Goal: Task Accomplishment & Management: Use online tool/utility

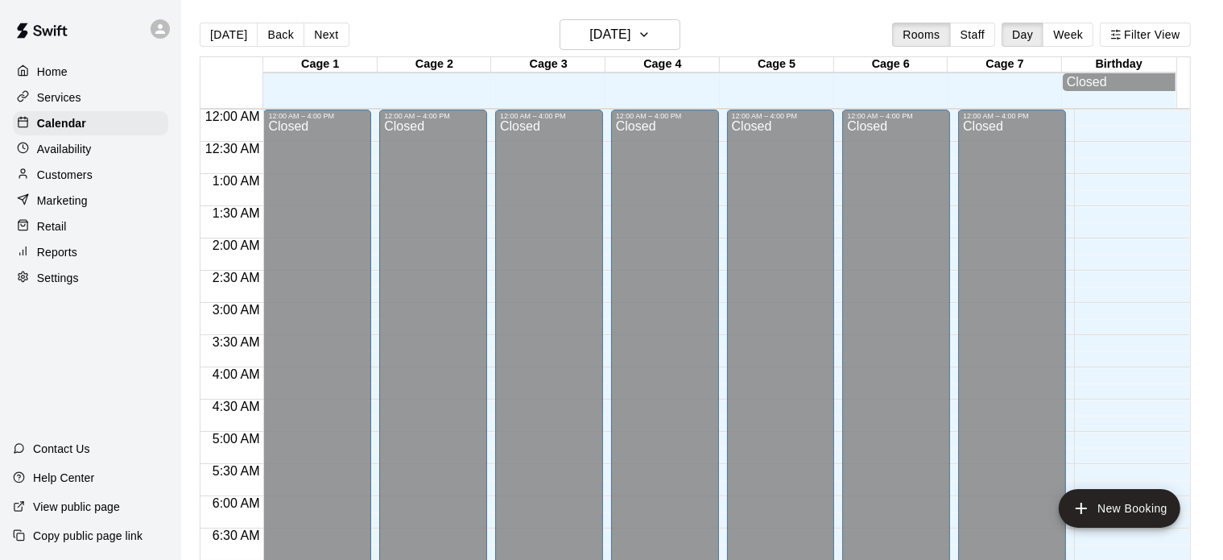
scroll to position [1009, 0]
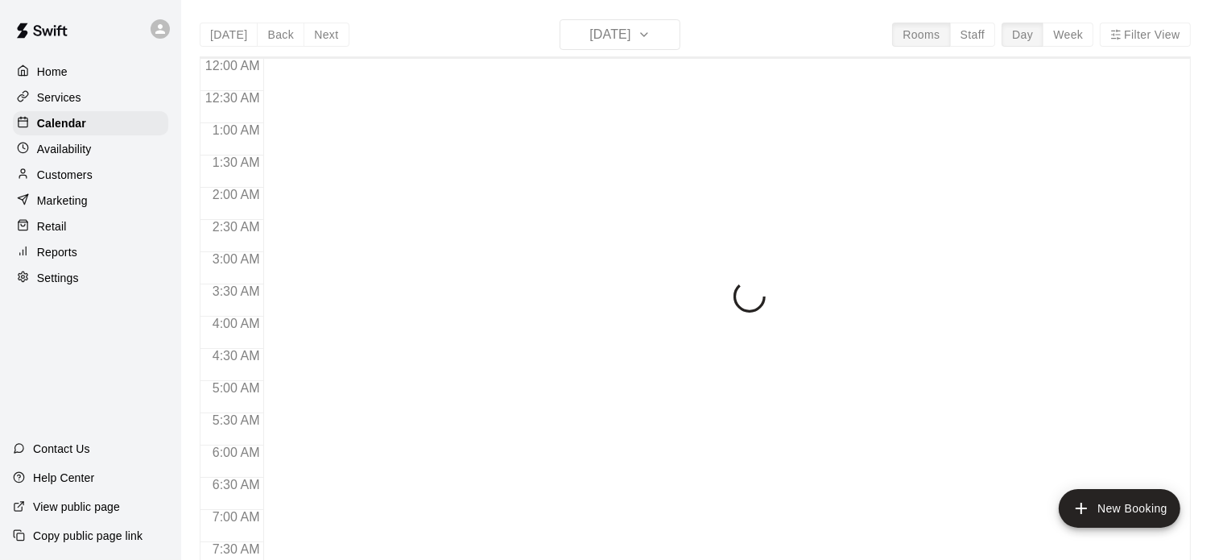
scroll to position [1025, 0]
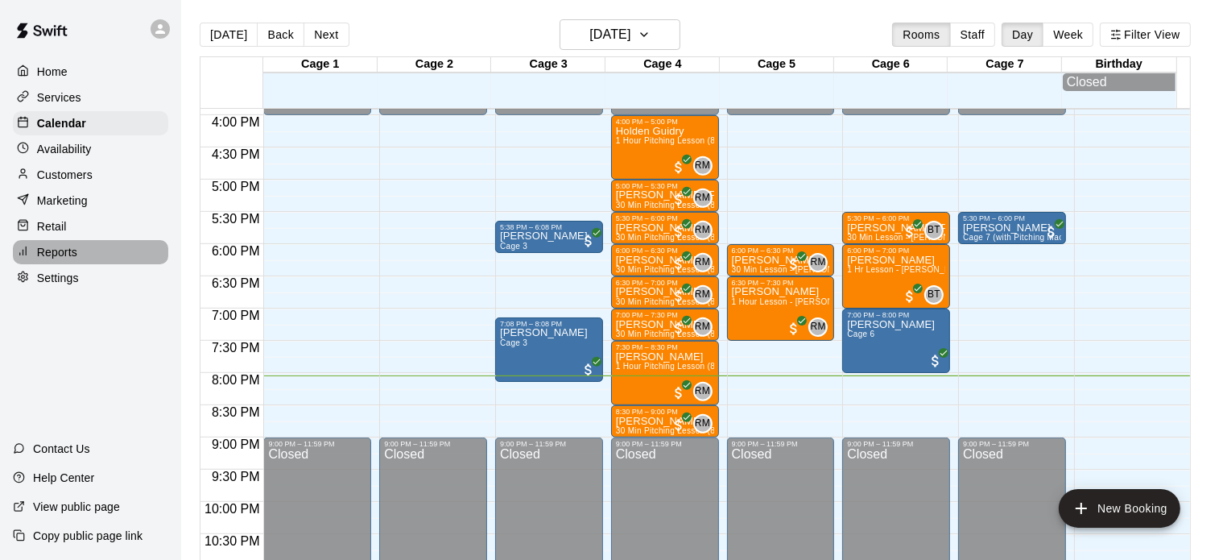
click at [58, 260] on p "Reports" at bounding box center [57, 252] width 40 height 16
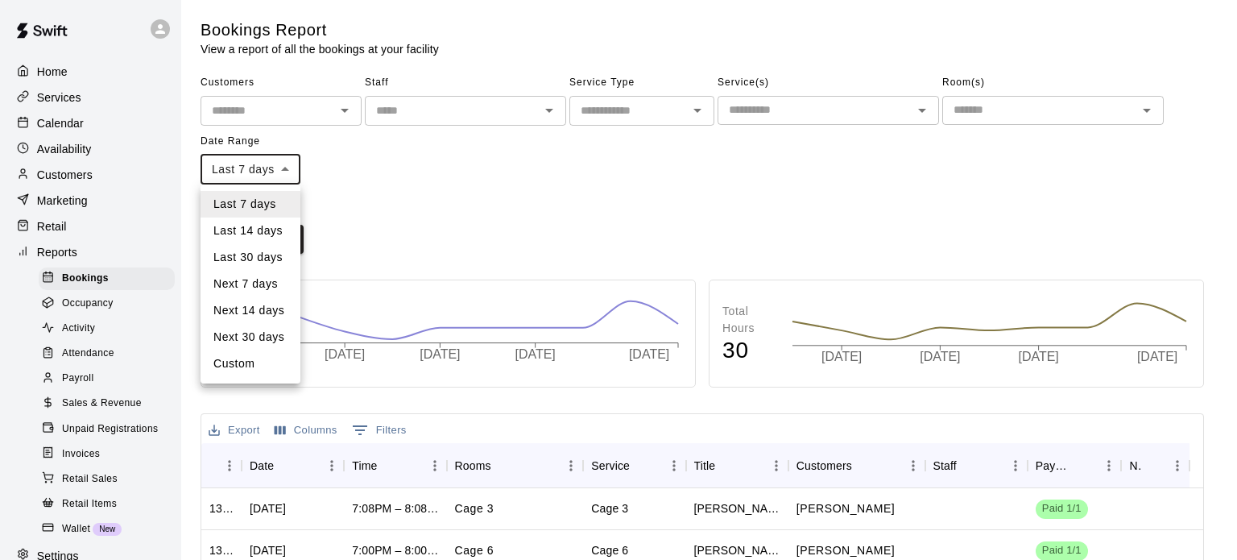
click at [285, 168] on body "Home Services Calendar Availability Customers Marketing Retail Reports Bookings…" at bounding box center [618, 491] width 1237 height 983
click at [332, 158] on div at bounding box center [618, 280] width 1237 height 560
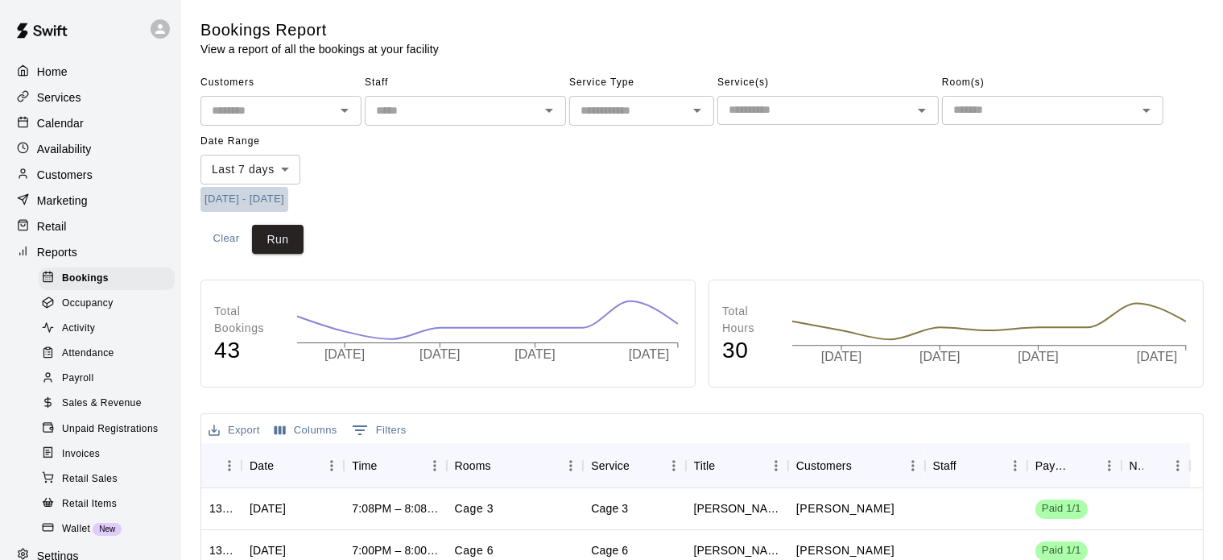
click at [222, 202] on button "[DATE] - [DATE]" at bounding box center [245, 199] width 88 height 25
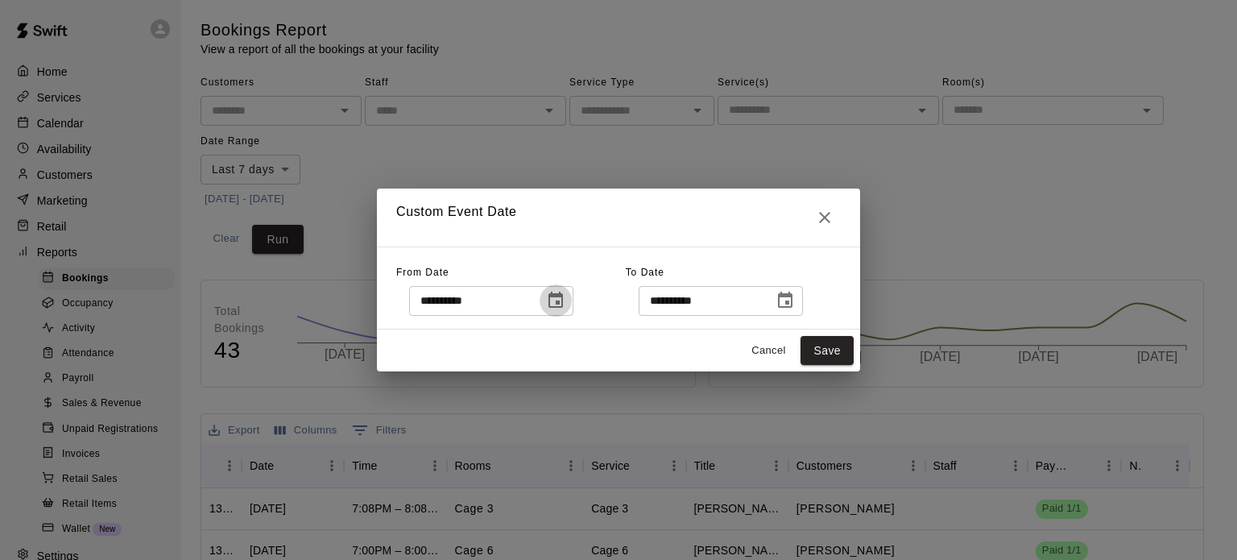
click at [563, 301] on icon "Choose date, selected date is Aug 11, 2025" at bounding box center [555, 300] width 14 height 16
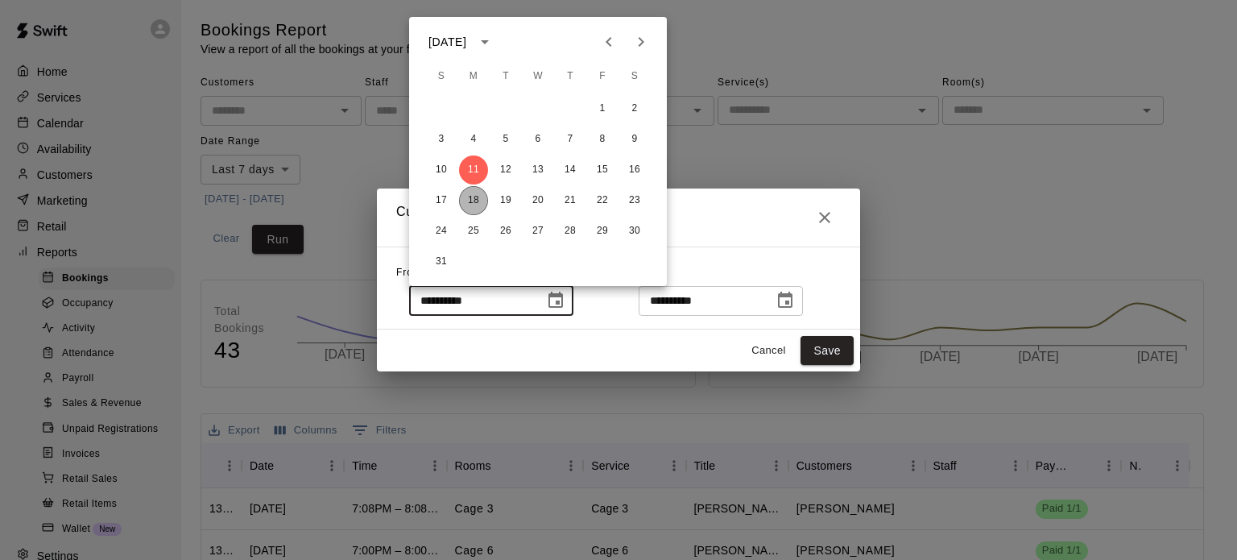
click at [469, 201] on button "18" at bounding box center [473, 200] width 29 height 29
type input "**********"
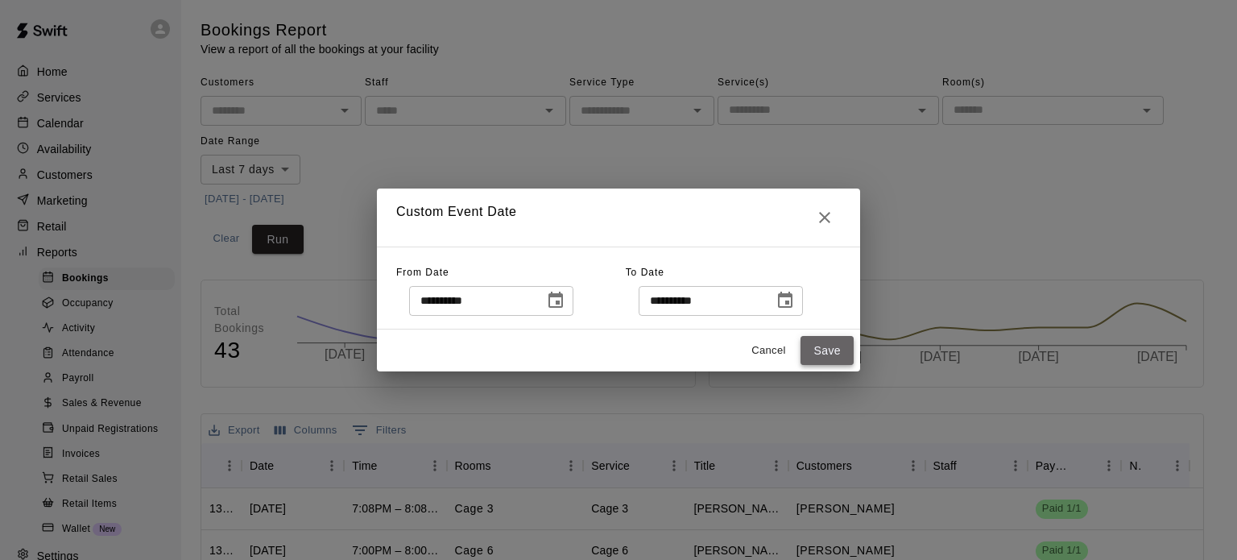
click at [834, 350] on button "Save" at bounding box center [827, 351] width 53 height 30
type input "******"
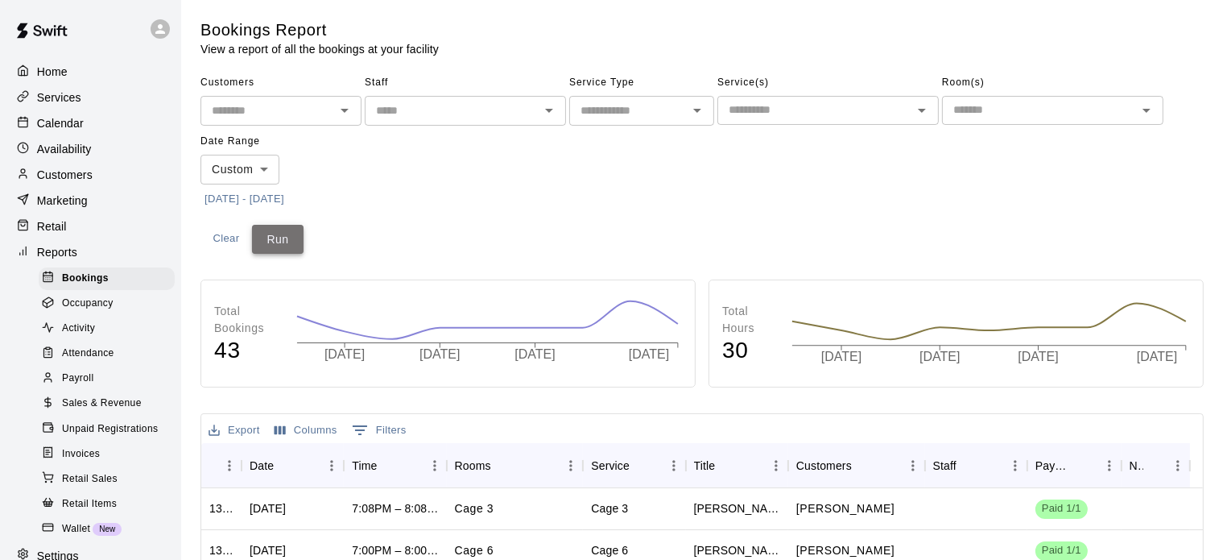
click at [285, 238] on button "Run" at bounding box center [278, 240] width 52 height 30
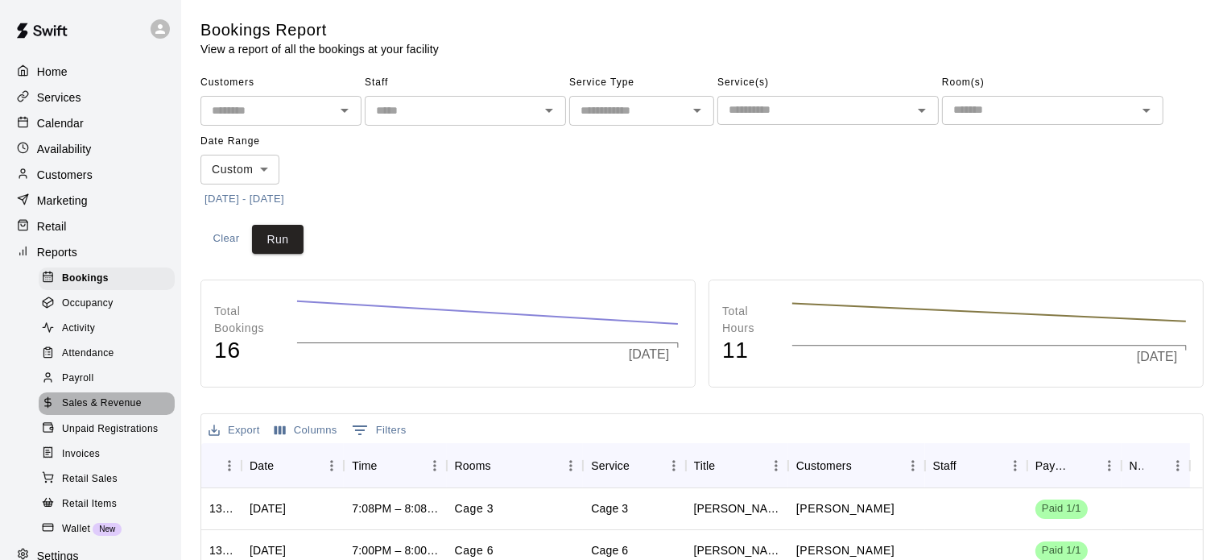
click at [106, 412] on div "Sales & Revenue" at bounding box center [107, 403] width 136 height 23
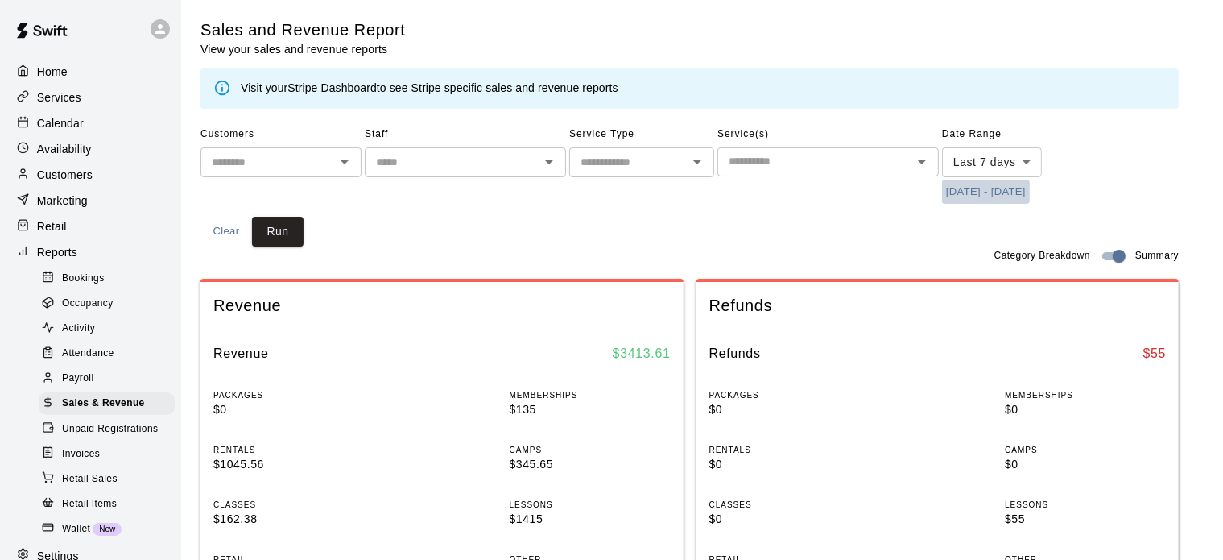
click at [1015, 184] on button "[DATE] - [DATE]" at bounding box center [986, 192] width 88 height 25
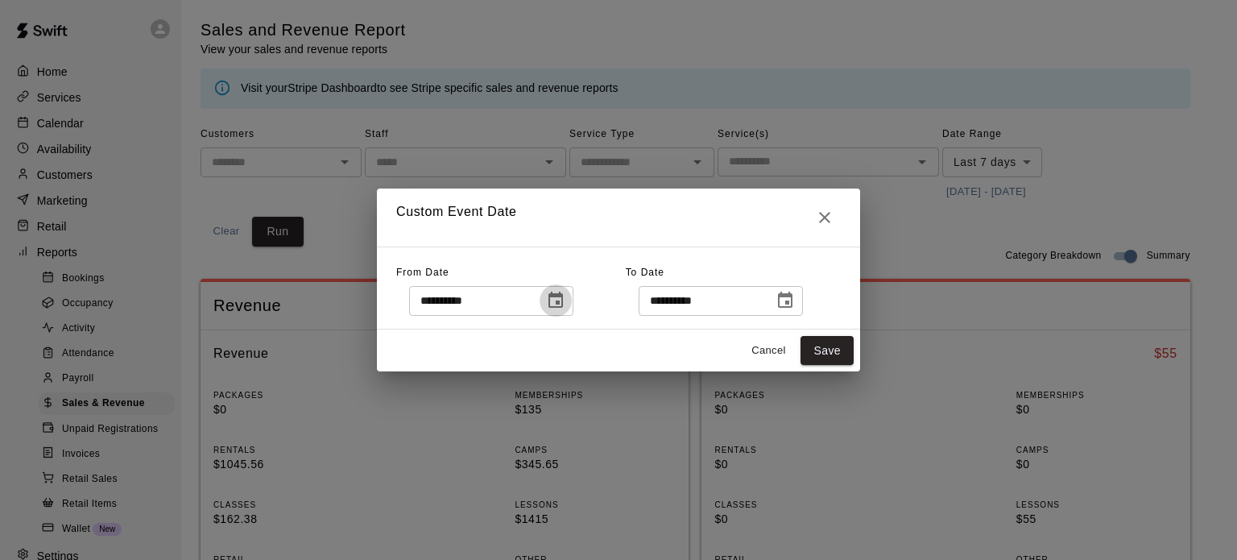
click at [565, 305] on icon "Choose date, selected date is Aug 11, 2025" at bounding box center [555, 300] width 19 height 19
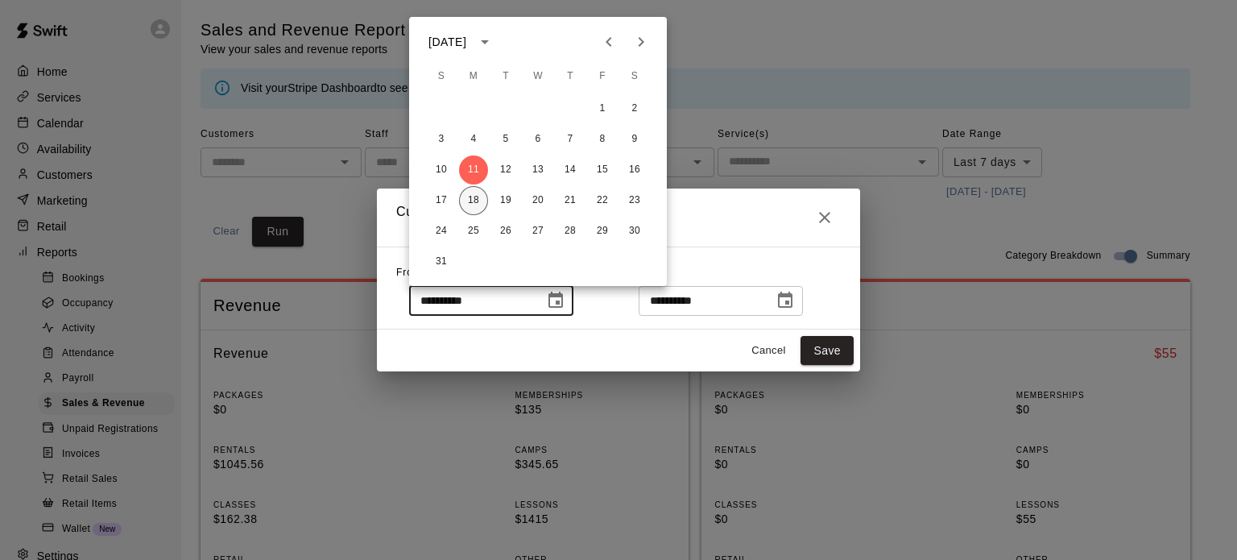
click at [479, 205] on button "18" at bounding box center [473, 200] width 29 height 29
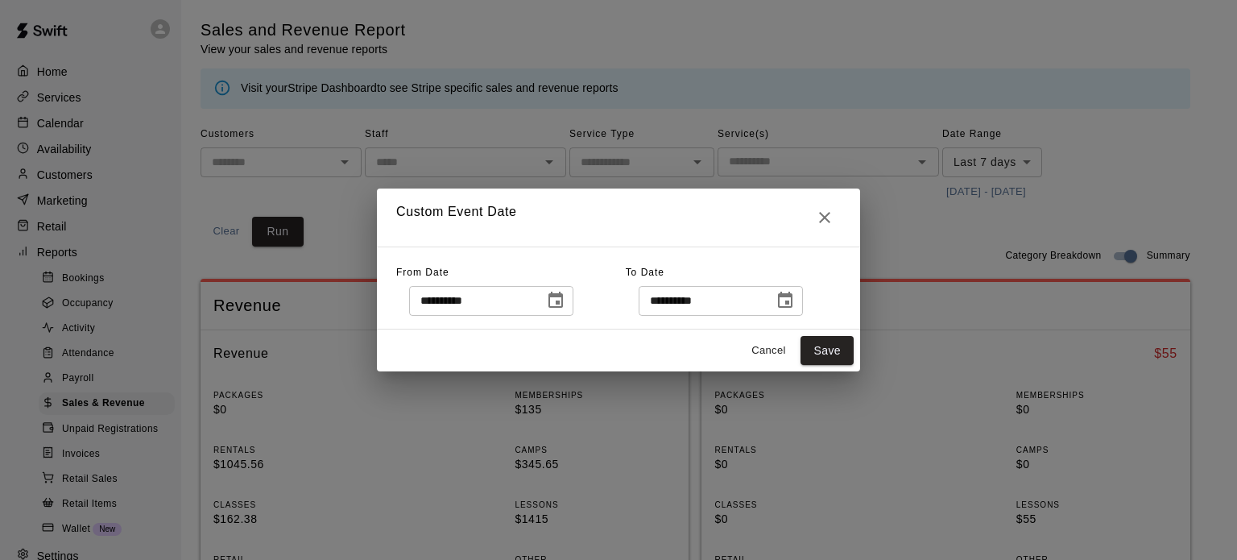
type input "**********"
click at [818, 362] on button "Save" at bounding box center [827, 351] width 53 height 30
type input "******"
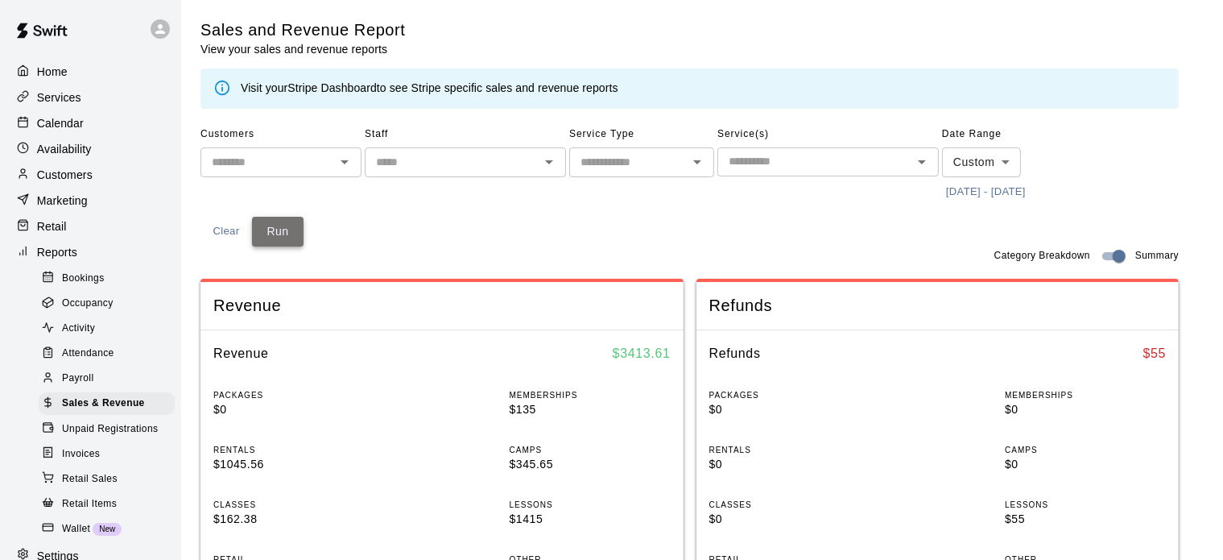
click at [289, 244] on button "Run" at bounding box center [278, 232] width 52 height 30
click at [76, 126] on p "Calendar" at bounding box center [60, 123] width 47 height 16
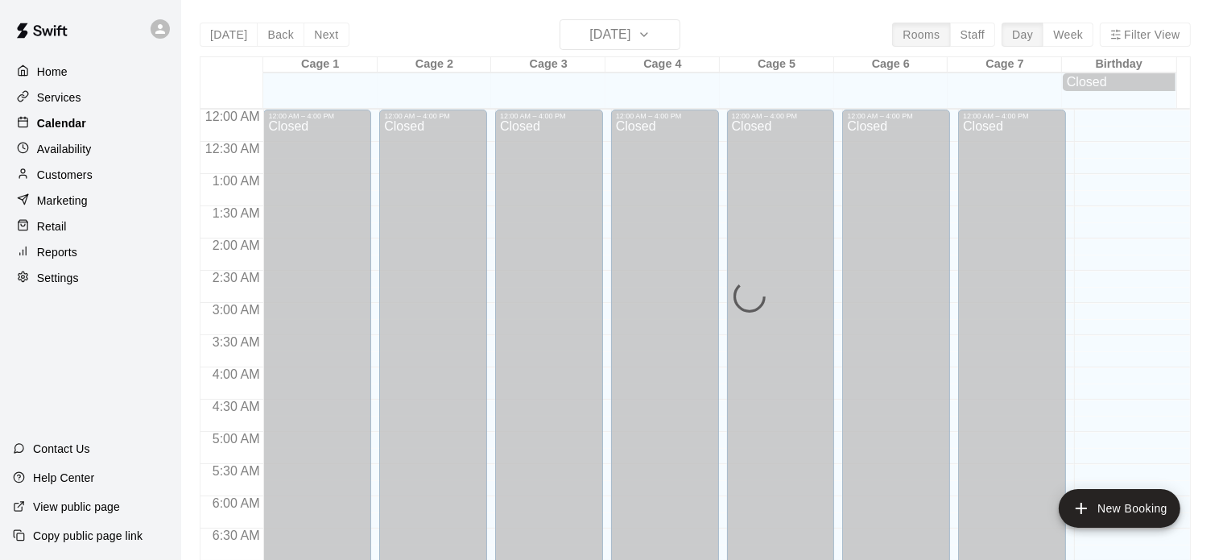
scroll to position [1025, 0]
